Goal: Task Accomplishment & Management: Complete application form

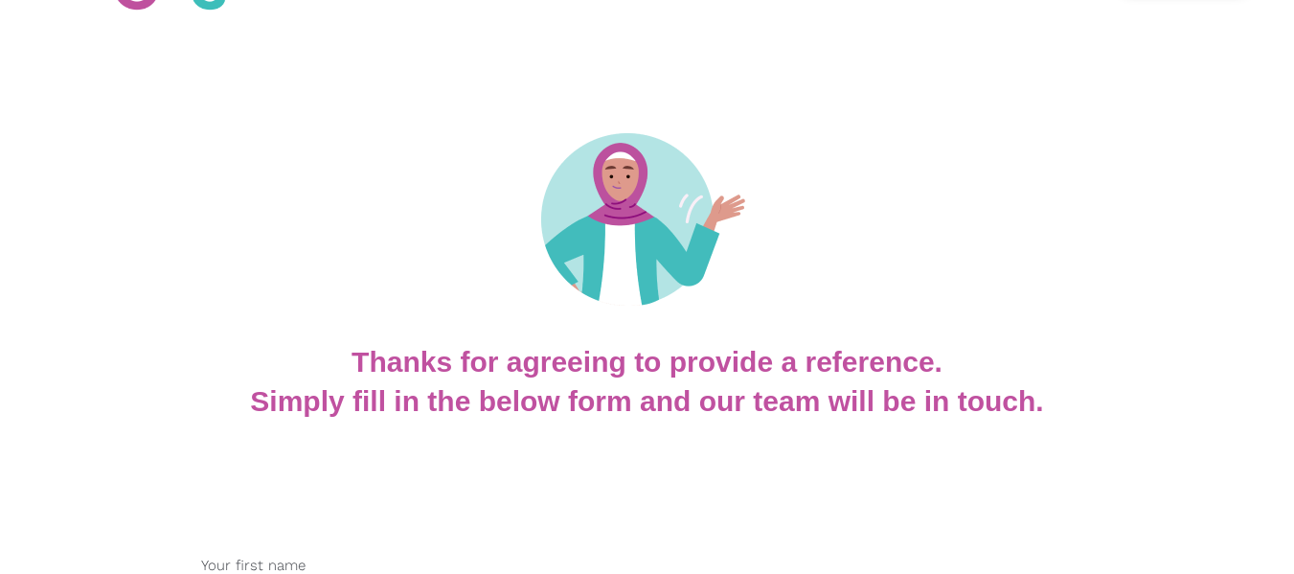
scroll to position [383, 0]
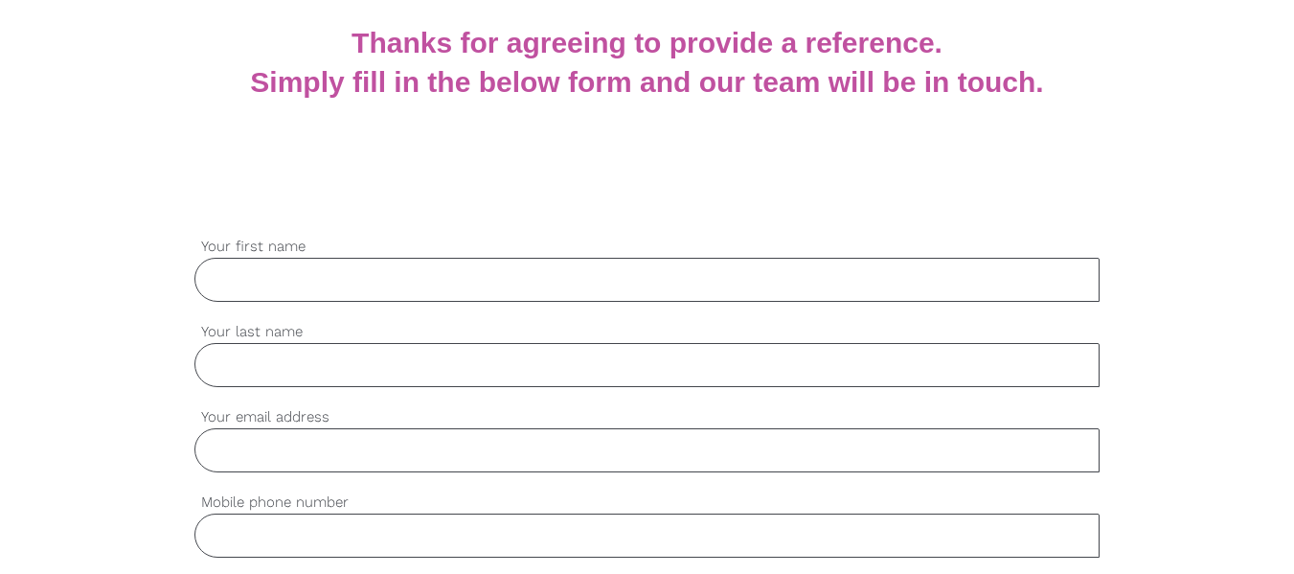
click at [792, 287] on input "Your first name" at bounding box center [647, 280] width 906 height 44
type input "[PERSON_NAME]"
type input "Gusi"
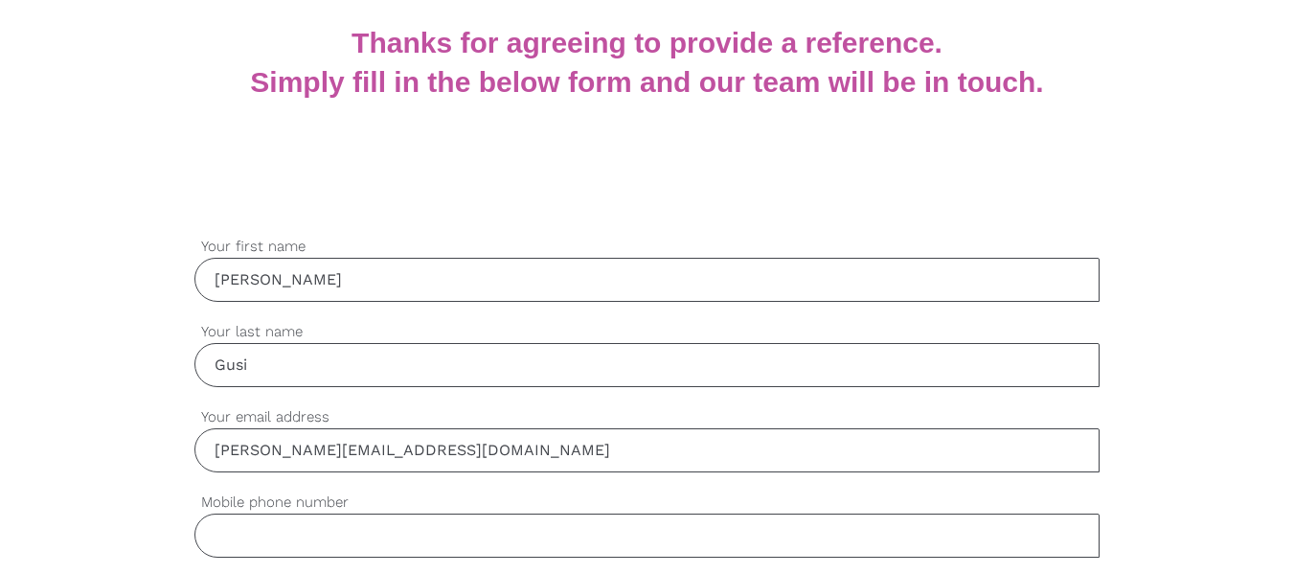
type input "[PERSON_NAME][EMAIL_ADDRESS][DOMAIN_NAME]"
click at [883, 540] on input "Mobile phone number" at bounding box center [647, 535] width 906 height 44
type input "M"
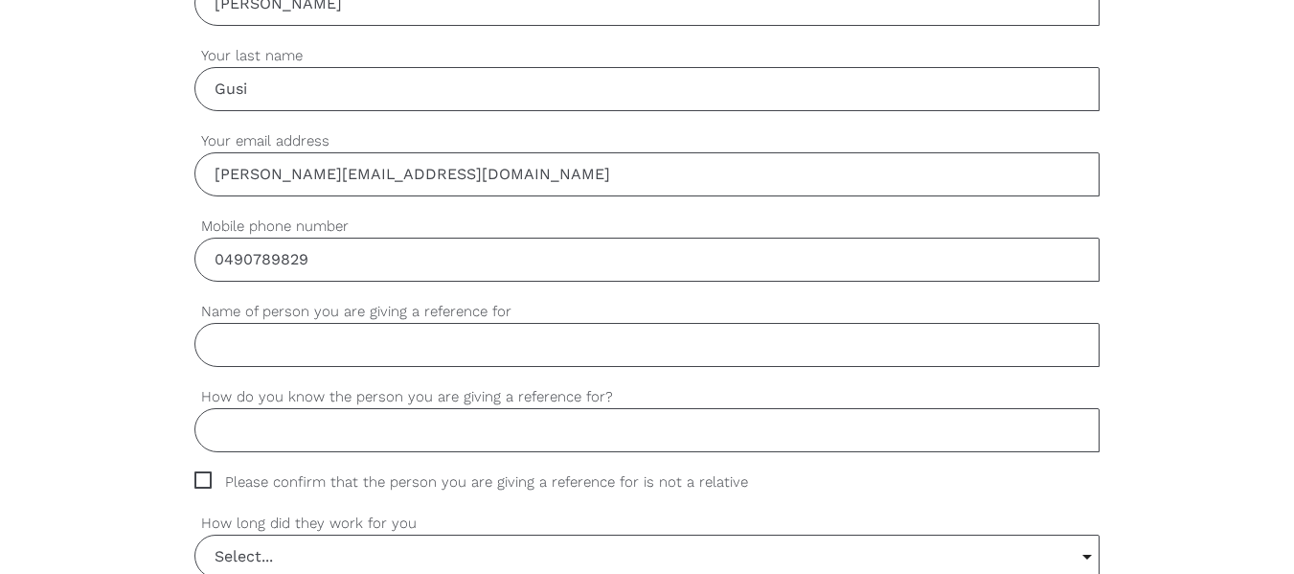
scroll to position [671, 0]
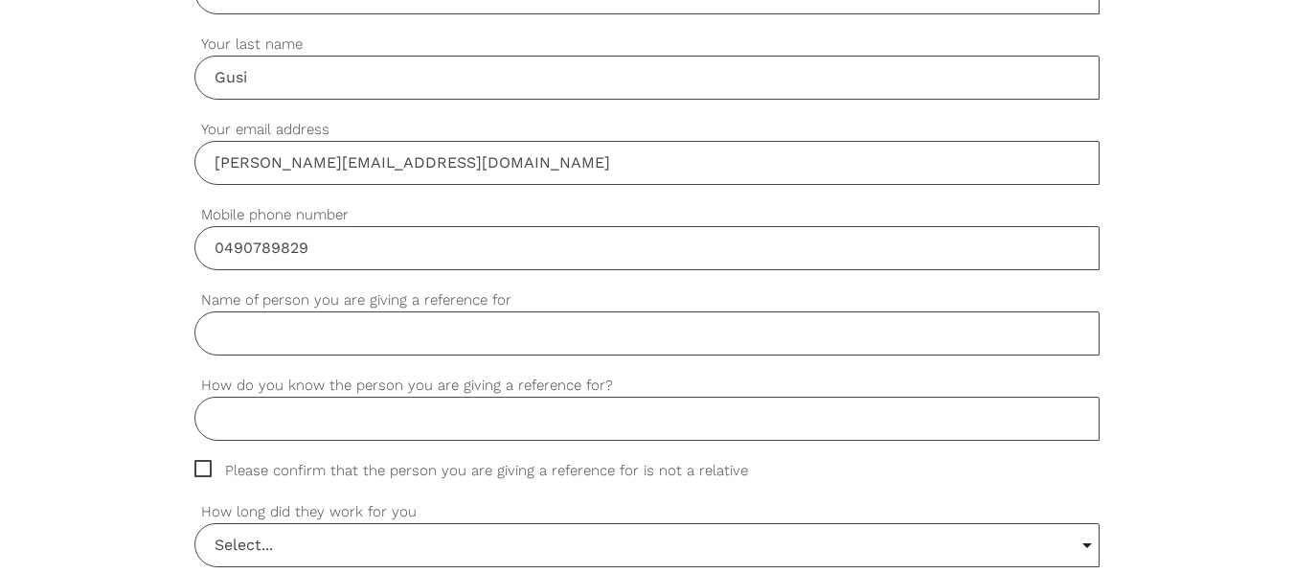
type input "0490789829"
click at [427, 326] on input "Name of person you are giving a reference for" at bounding box center [647, 333] width 906 height 44
paste input "Bonkhunthod"
type input "[PERSON_NAME]"
click at [331, 423] on input "How do you know the person you are giving a reference for?" at bounding box center [647, 419] width 906 height 44
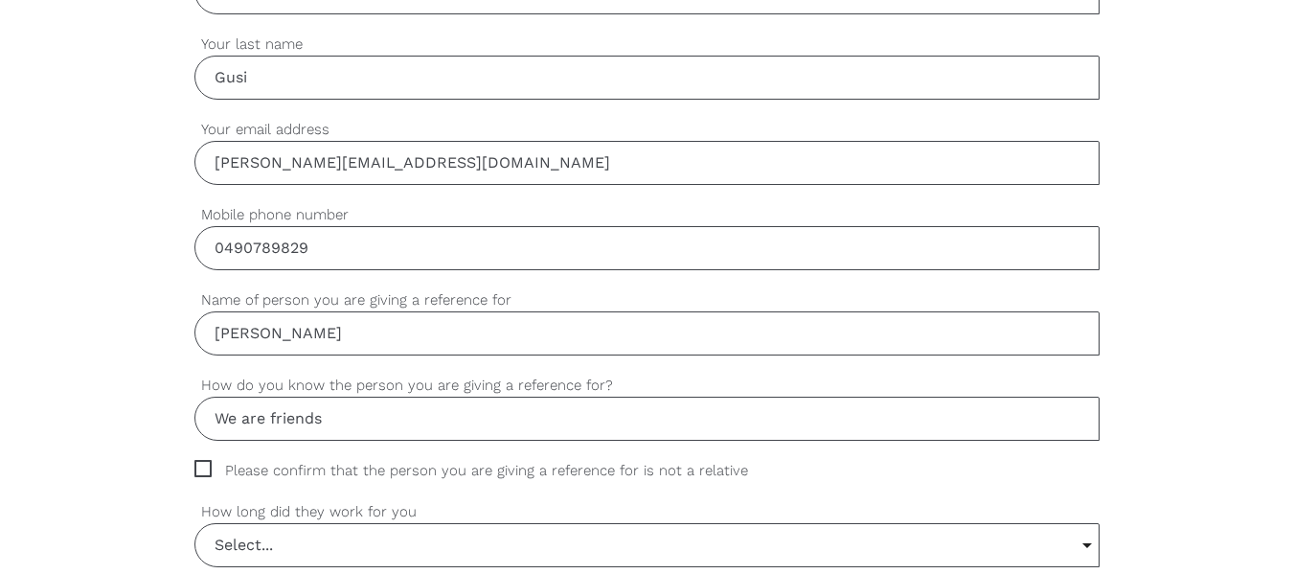
type input "We are friends"
click at [207, 473] on span "Please confirm that the person you are giving a reference for is not a relative" at bounding box center [489, 471] width 590 height 22
click at [207, 472] on input "Please confirm that the person you are giving a reference for is not a relative" at bounding box center [200, 466] width 12 height 12
checkbox input "true"
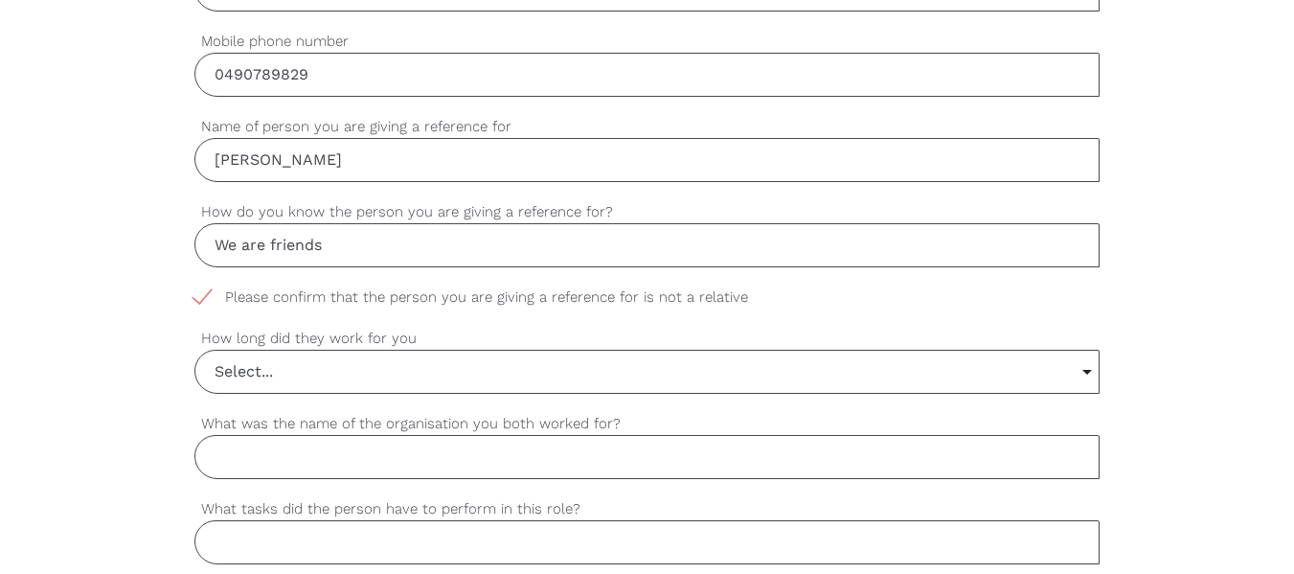
scroll to position [958, 0]
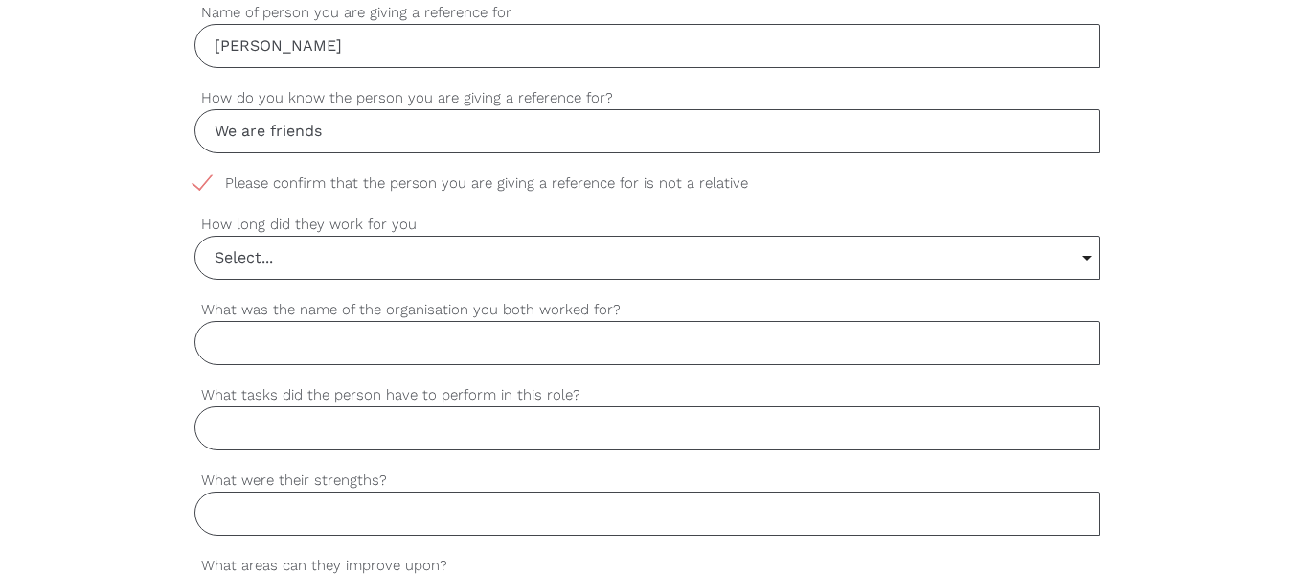
click at [1090, 255] on input "Select..." at bounding box center [647, 258] width 904 height 42
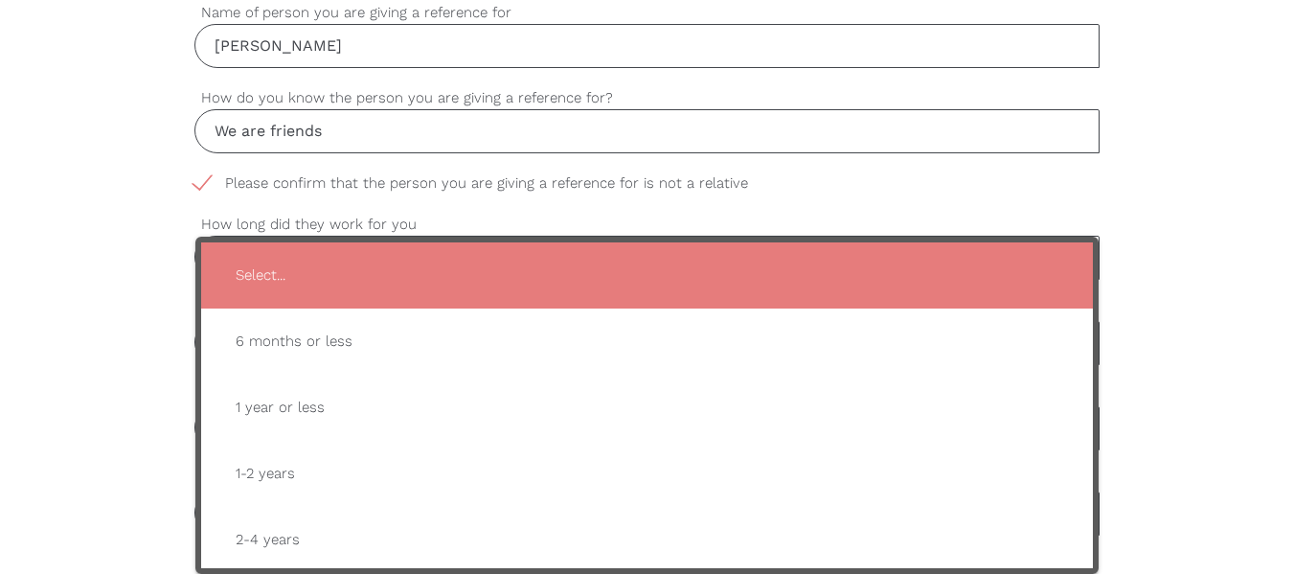
click at [1218, 332] on div "settings [PERSON_NAME] Your first name settings Gusi Your last name settings [P…" at bounding box center [647, 522] width 1294 height 1799
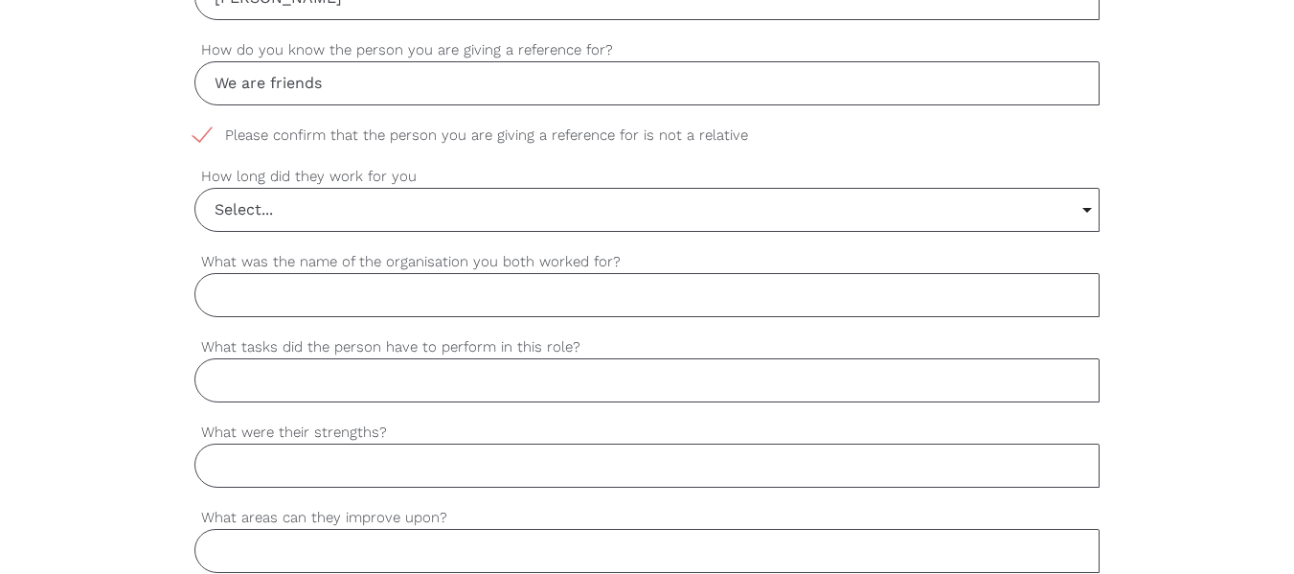
scroll to position [1054, 0]
